Goal: Transaction & Acquisition: Purchase product/service

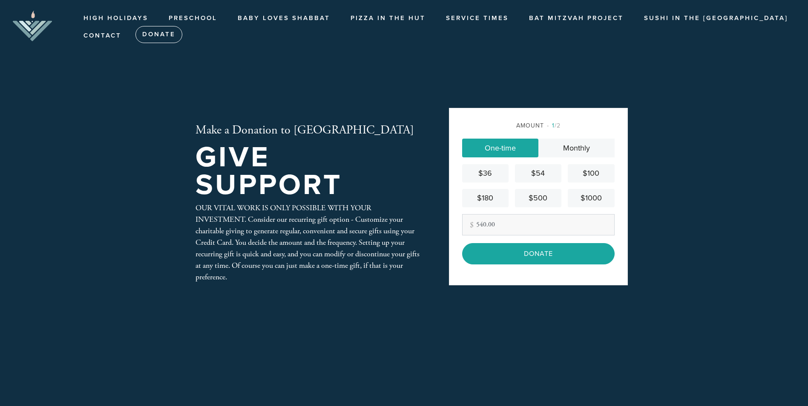
type input "540.00"
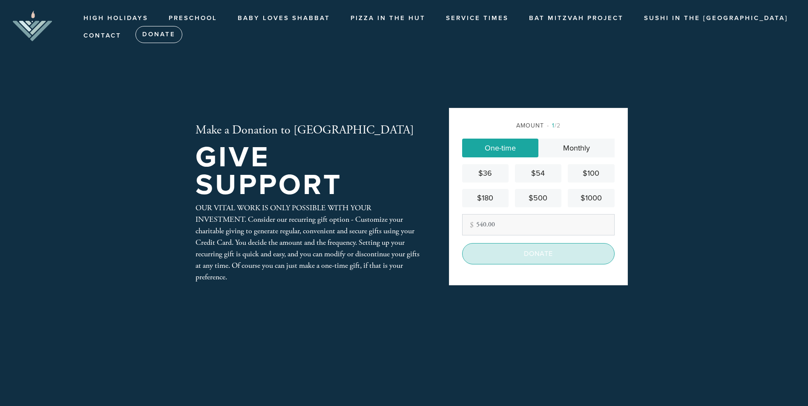
click at [502, 249] on input "Donate" at bounding box center [538, 253] width 152 height 21
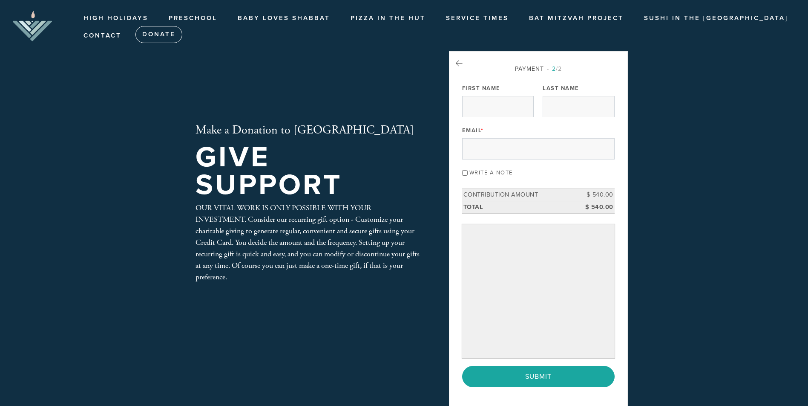
click at [486, 94] on div "First Name" at bounding box center [498, 99] width 72 height 35
click at [487, 104] on input "First Name" at bounding box center [498, 106] width 72 height 21
type input "Josh"
type input "Daniels"
type input "joshdaniels11@gmail.com"
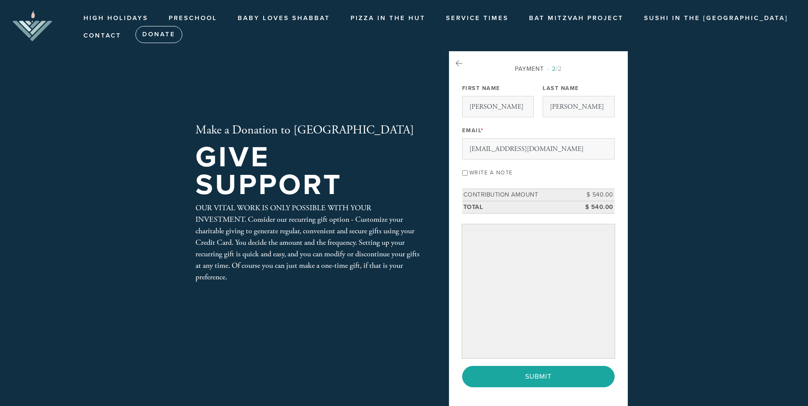
click at [466, 168] on div "Write a note" at bounding box center [538, 172] width 152 height 12
click at [467, 171] on input "Write a note" at bounding box center [465, 173] width 6 height 6
checkbox input "true"
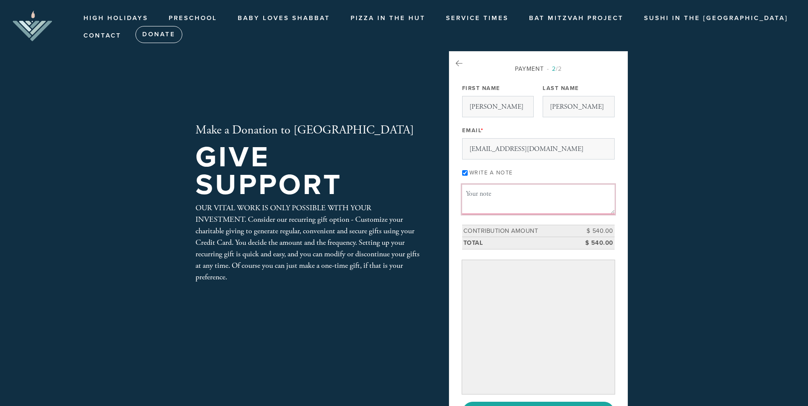
click at [502, 199] on textarea "Message or dedication" at bounding box center [538, 198] width 152 height 29
type textarea "Dear Rabbi Yehudah and Chayala - we are so grateful to be part of the AHJC comm…"
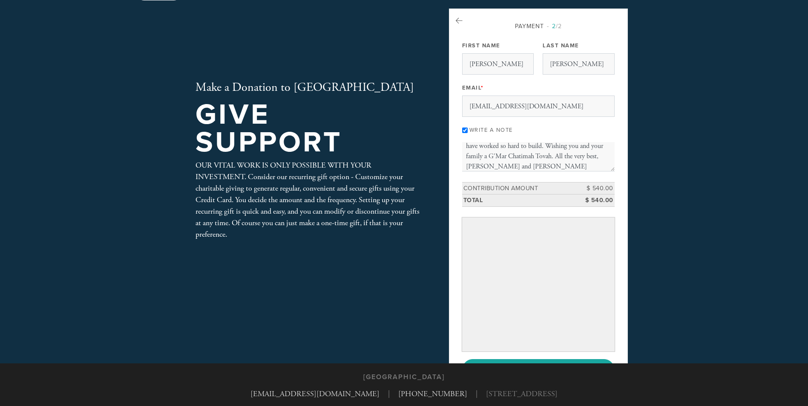
scroll to position [92, 0]
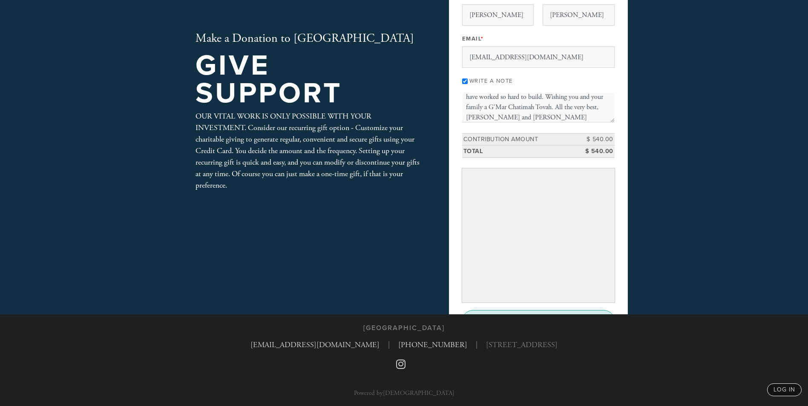
click at [568, 311] on input "Submit" at bounding box center [538, 320] width 152 height 21
